Goal: Information Seeking & Learning: Learn about a topic

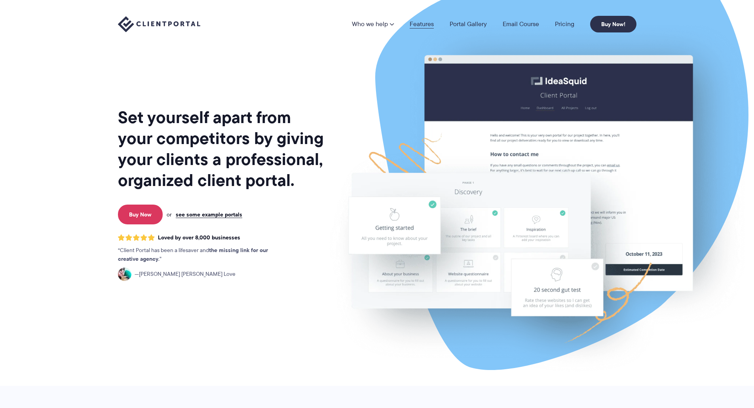
drag, startPoint x: 0, startPoint y: 0, endPoint x: 422, endPoint y: 27, distance: 422.9
click at [422, 27] on link "Features" at bounding box center [422, 24] width 24 height 6
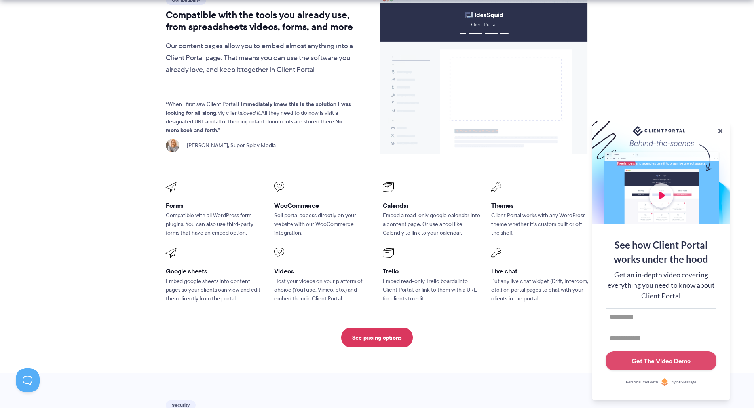
scroll to position [990, 0]
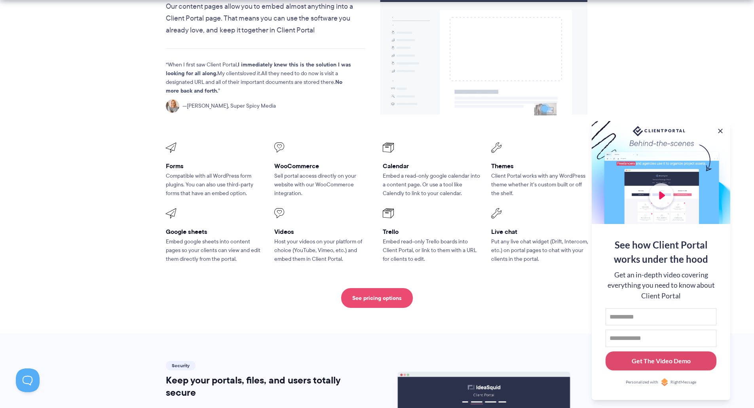
click at [402, 288] on link "See pricing options" at bounding box center [377, 298] width 72 height 20
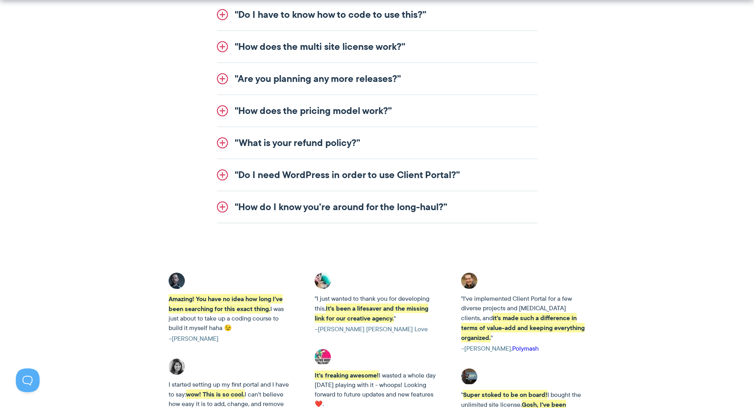
scroll to position [1069, 0]
click at [375, 207] on link ""How do I know you’re around for the long-haul?”" at bounding box center [377, 206] width 321 height 32
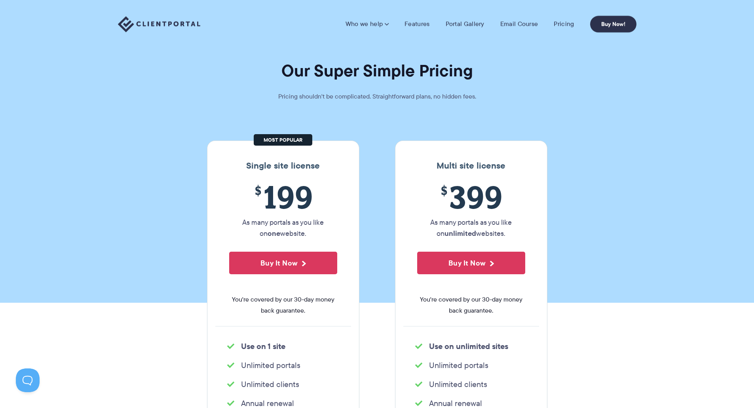
scroll to position [0, 0]
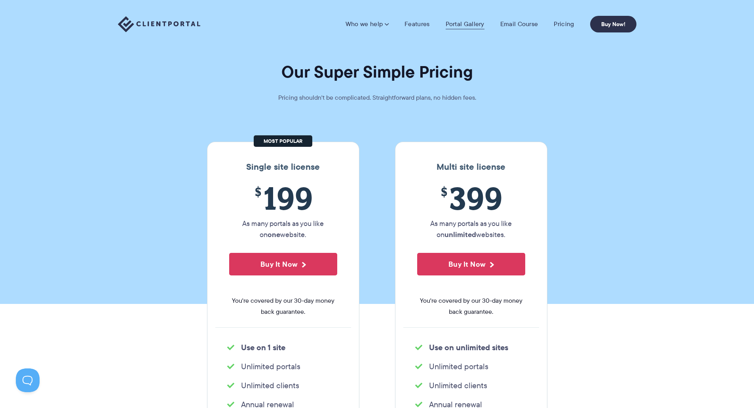
click at [450, 22] on link "Portal Gallery" at bounding box center [465, 24] width 39 height 8
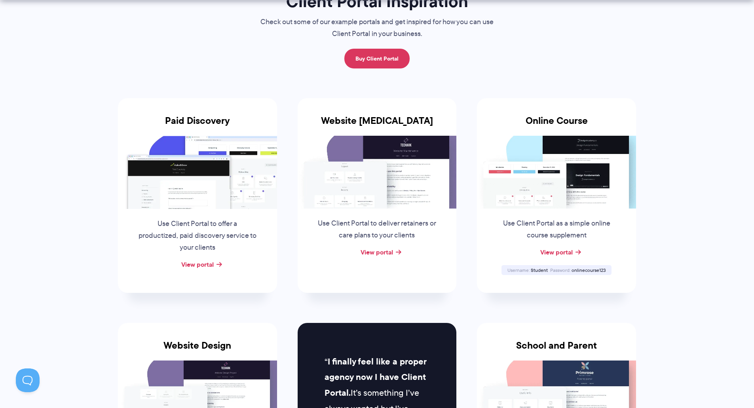
scroll to position [158, 0]
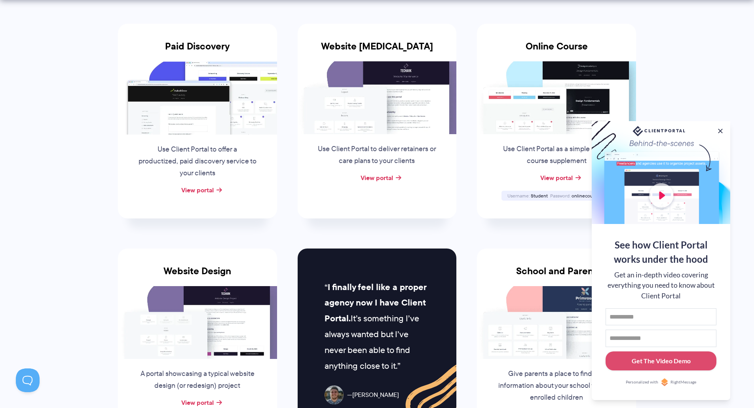
click at [656, 196] on div at bounding box center [661, 172] width 139 height 103
click at [649, 314] on input "First name" at bounding box center [661, 316] width 111 height 17
